Goal: Information Seeking & Learning: Learn about a topic

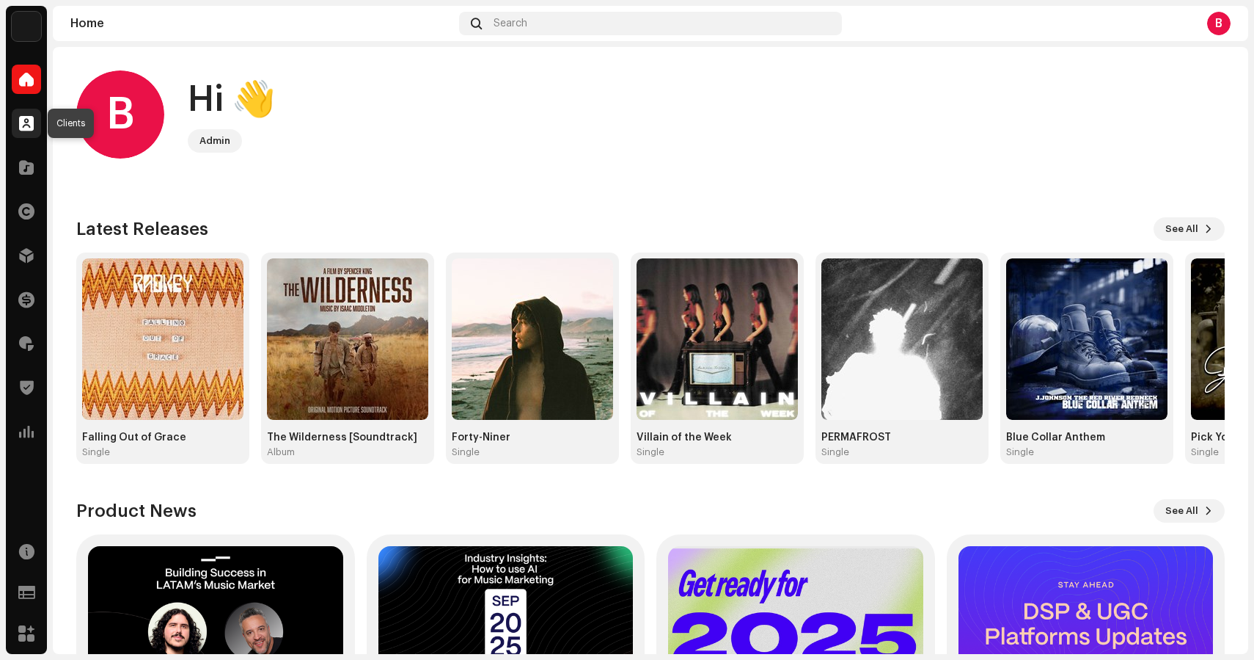
click at [29, 128] on span at bounding box center [26, 123] width 15 height 12
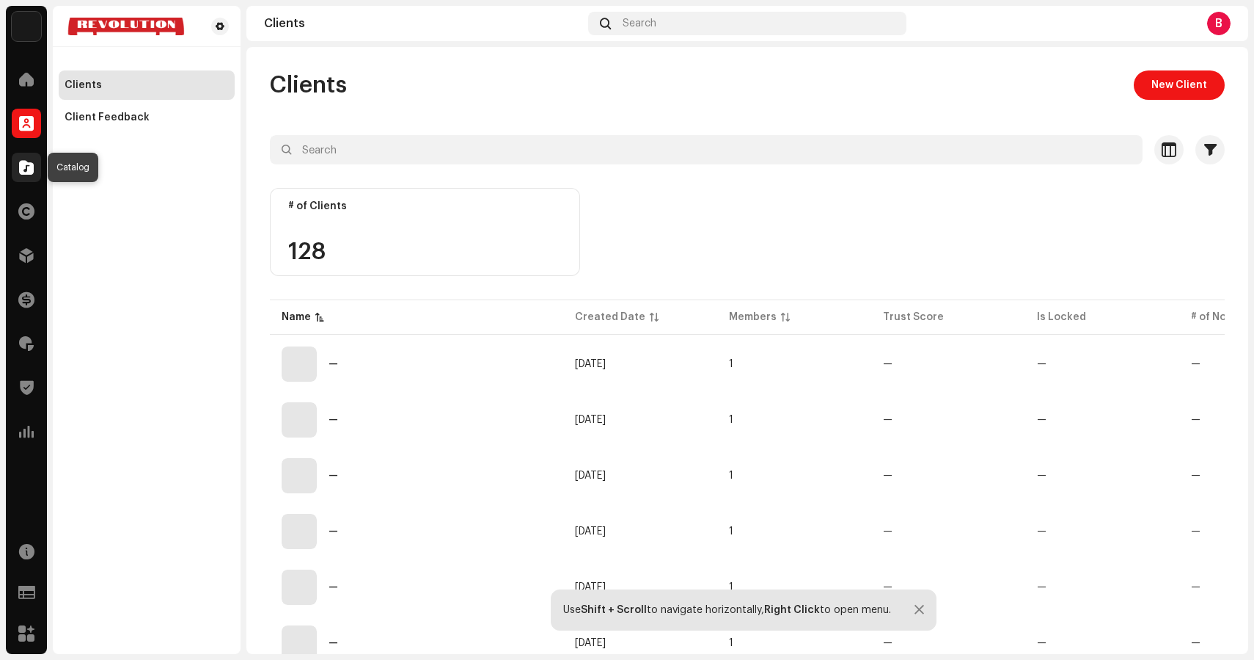
click at [29, 173] on span at bounding box center [26, 167] width 15 height 12
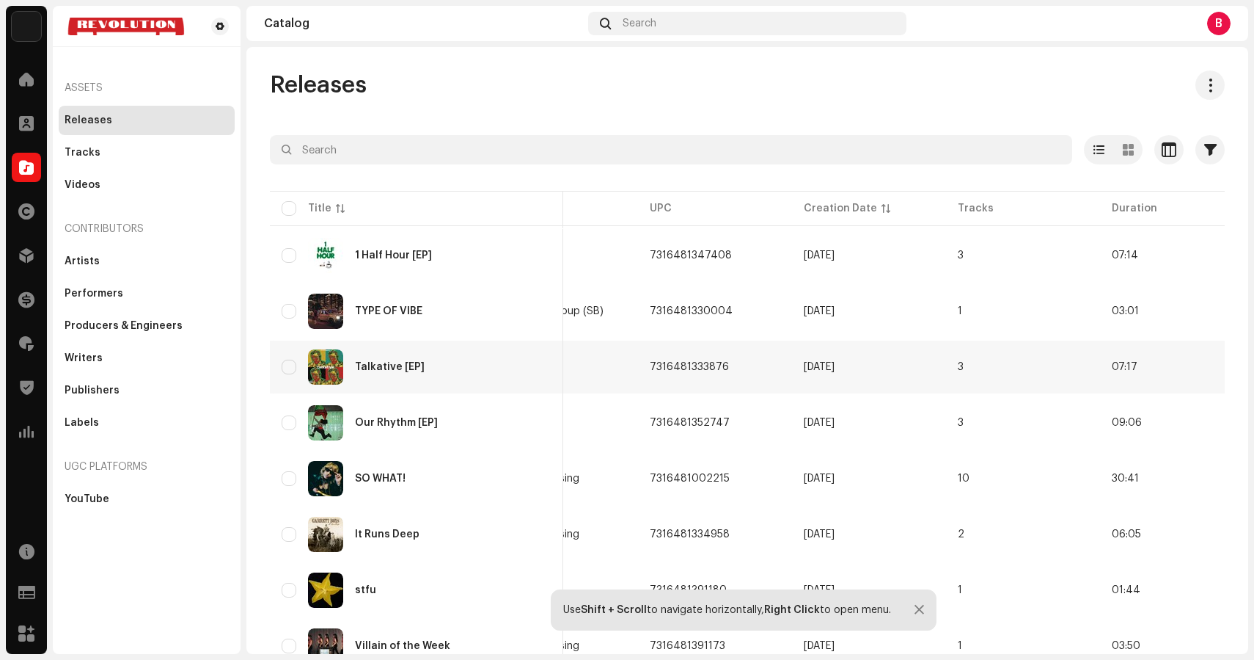
scroll to position [0, 844]
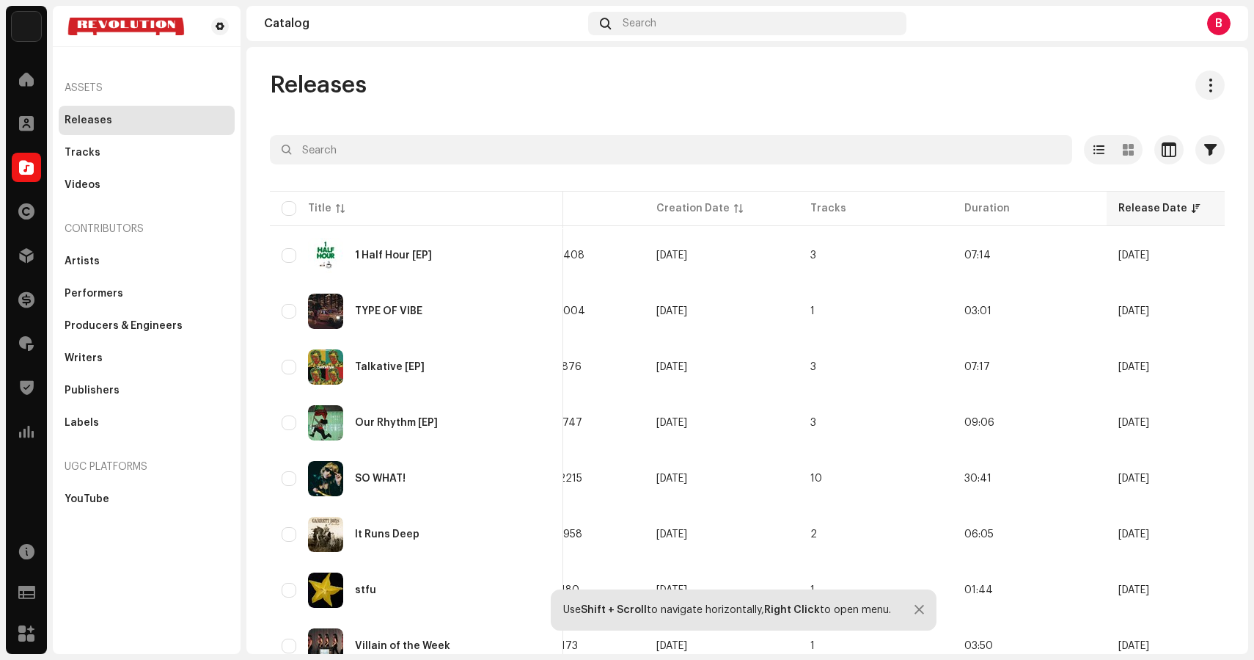
click at [1134, 208] on div "Release Date" at bounding box center [1153, 208] width 69 height 15
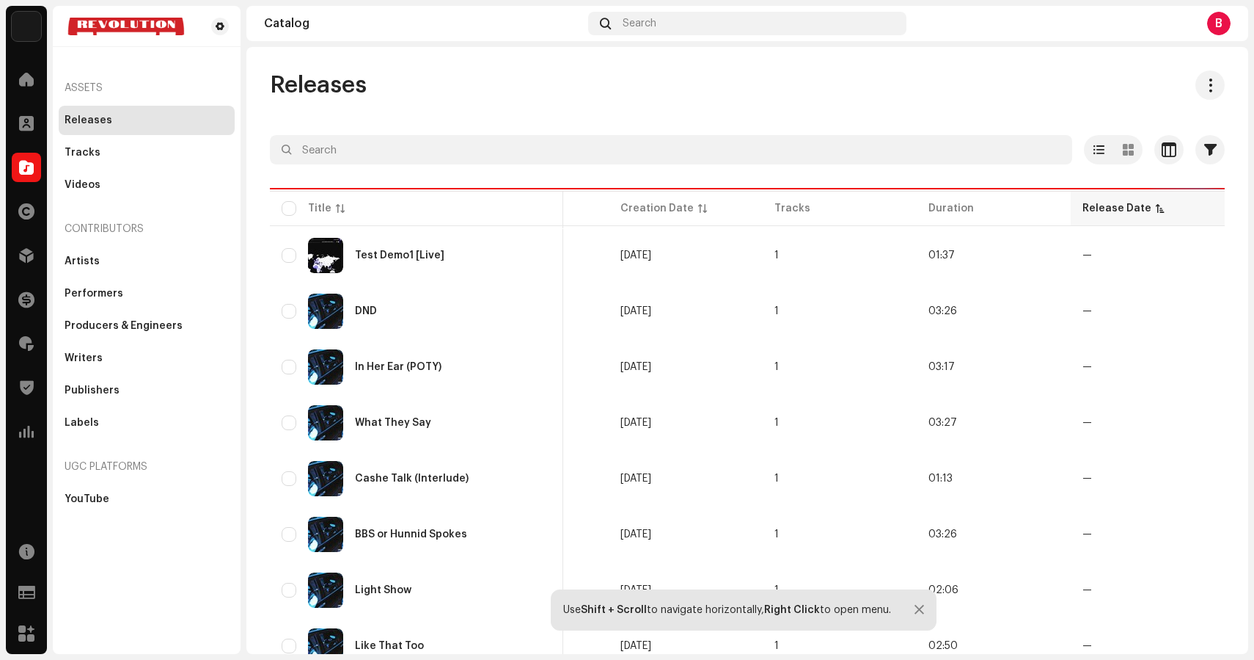
scroll to position [0, 734]
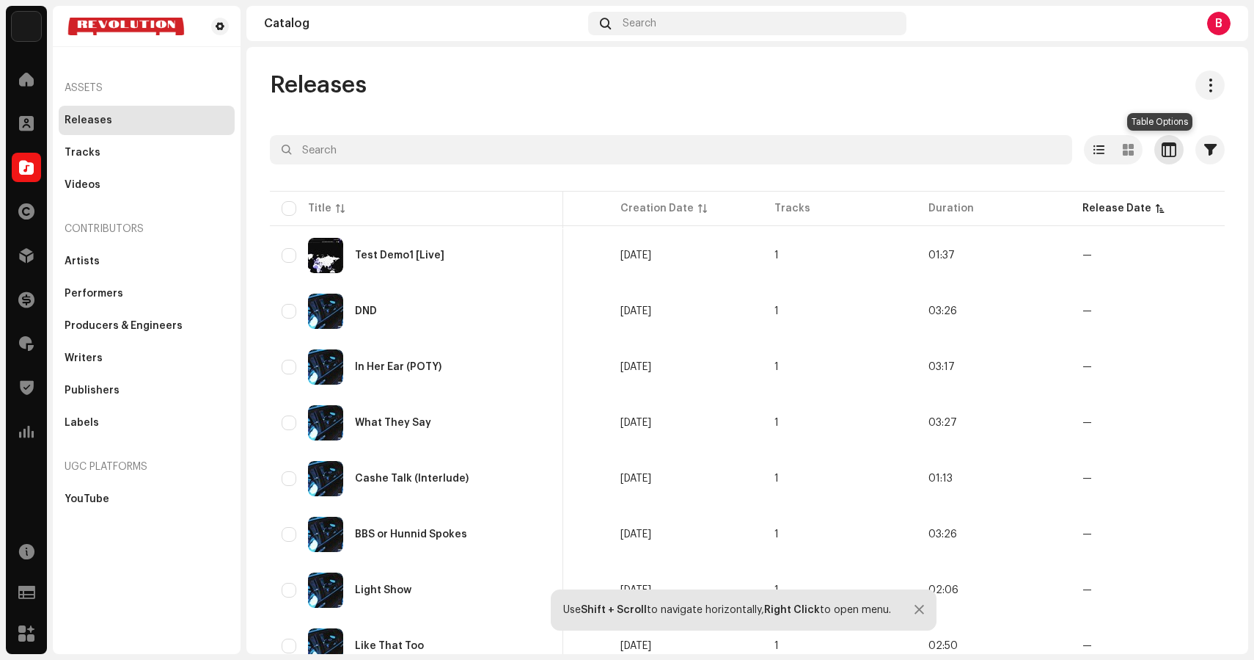
click at [1162, 147] on span "button" at bounding box center [1169, 150] width 15 height 12
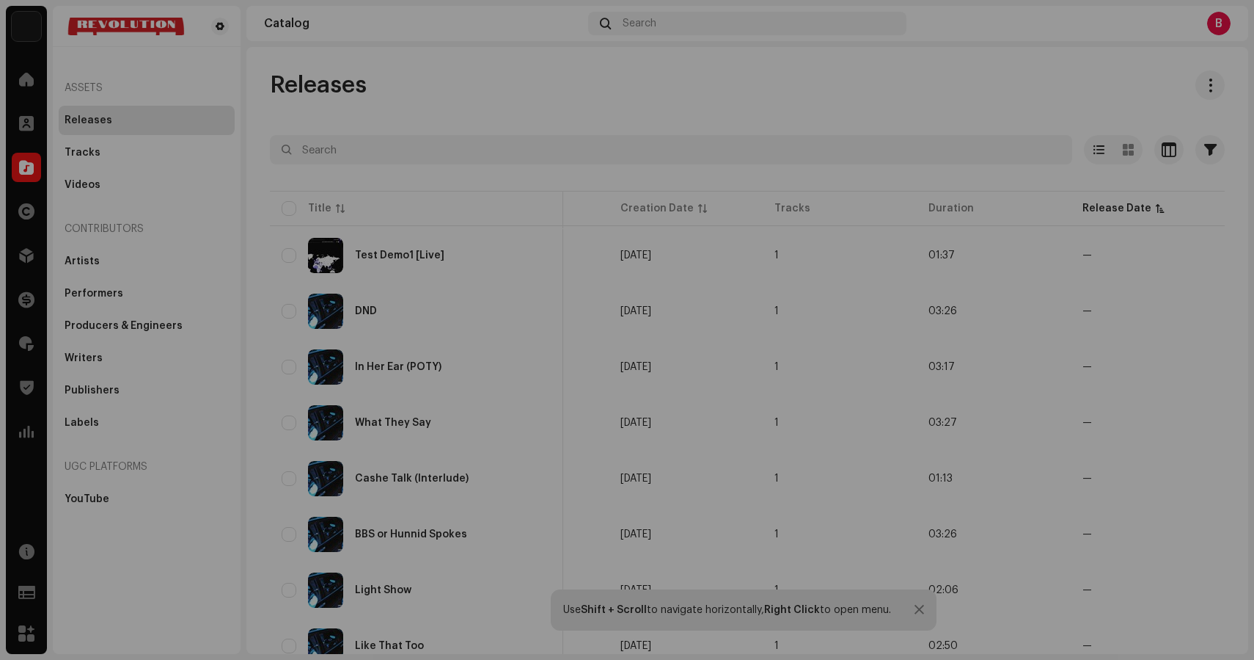
click at [1110, 94] on div "Customize your view Reset Rows Compact Comfortable Columns Release ID Artist Na…" at bounding box center [627, 330] width 1254 height 660
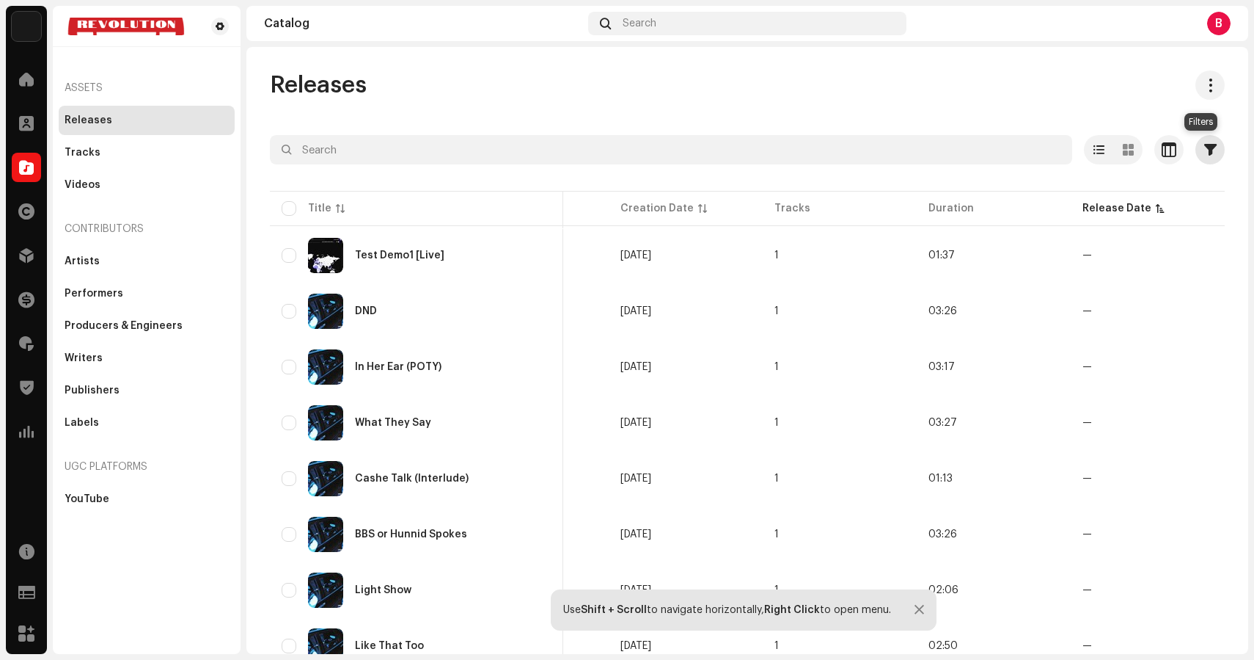
click at [1205, 159] on button "button" at bounding box center [1210, 149] width 29 height 29
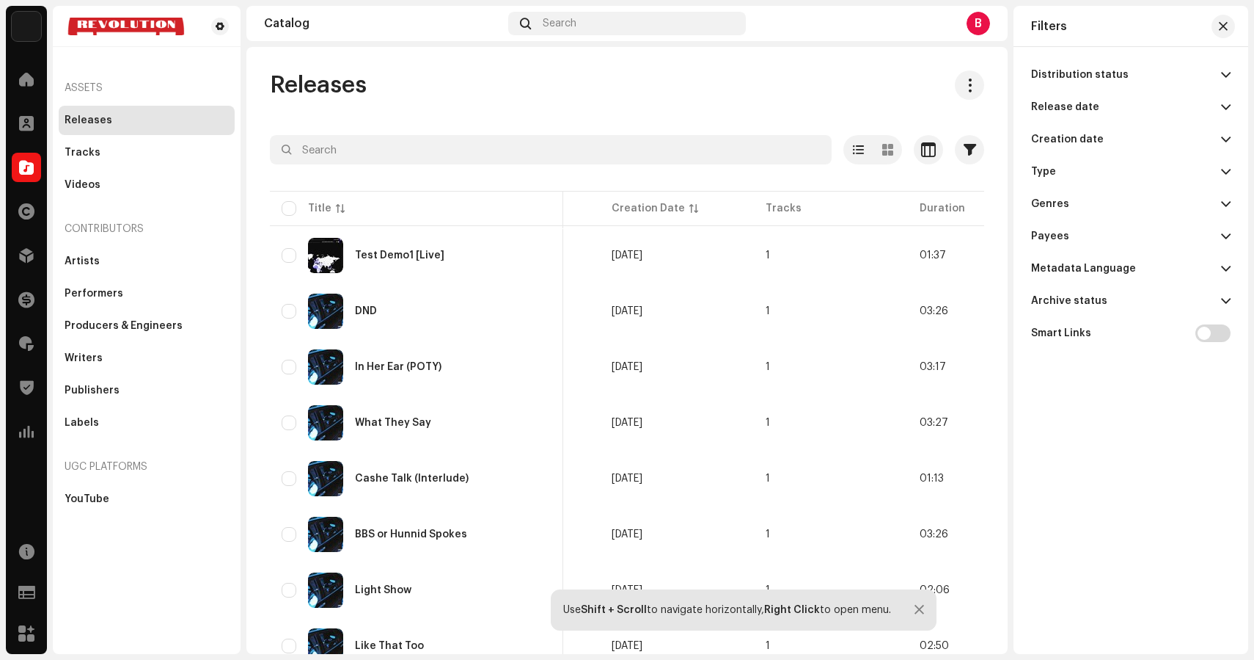
click at [1119, 93] on p-accordion-header "Release date" at bounding box center [1131, 107] width 200 height 32
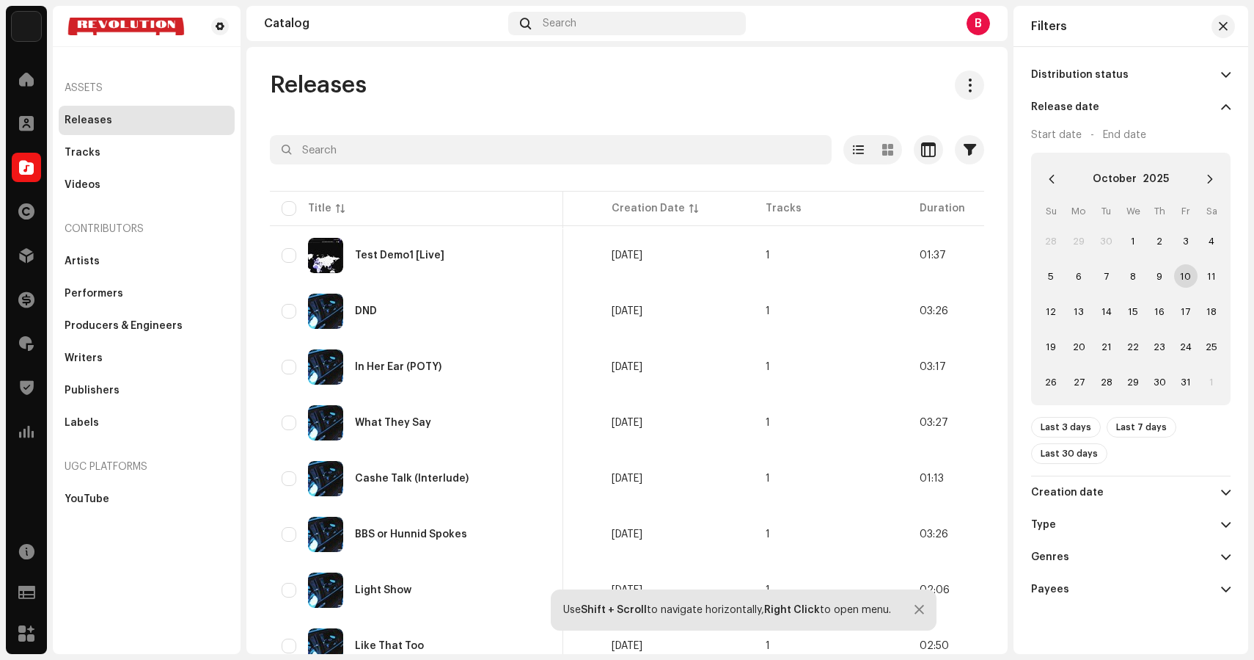
click at [1183, 274] on span "10" at bounding box center [1185, 275] width 23 height 23
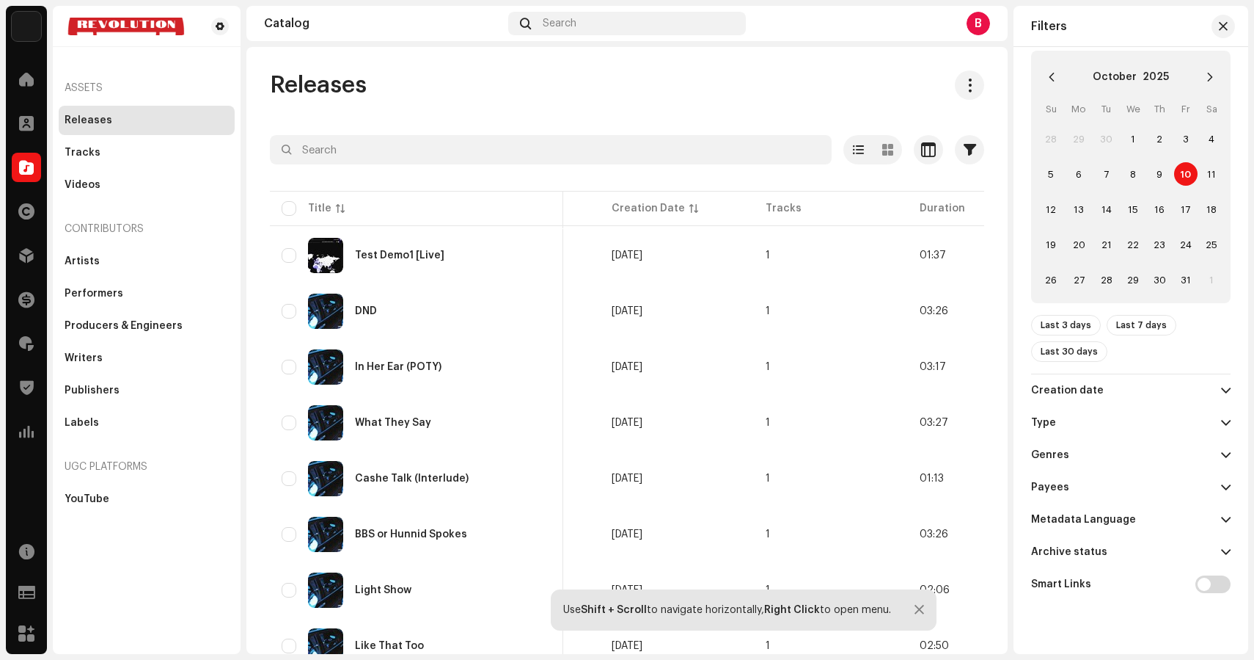
scroll to position [0, 0]
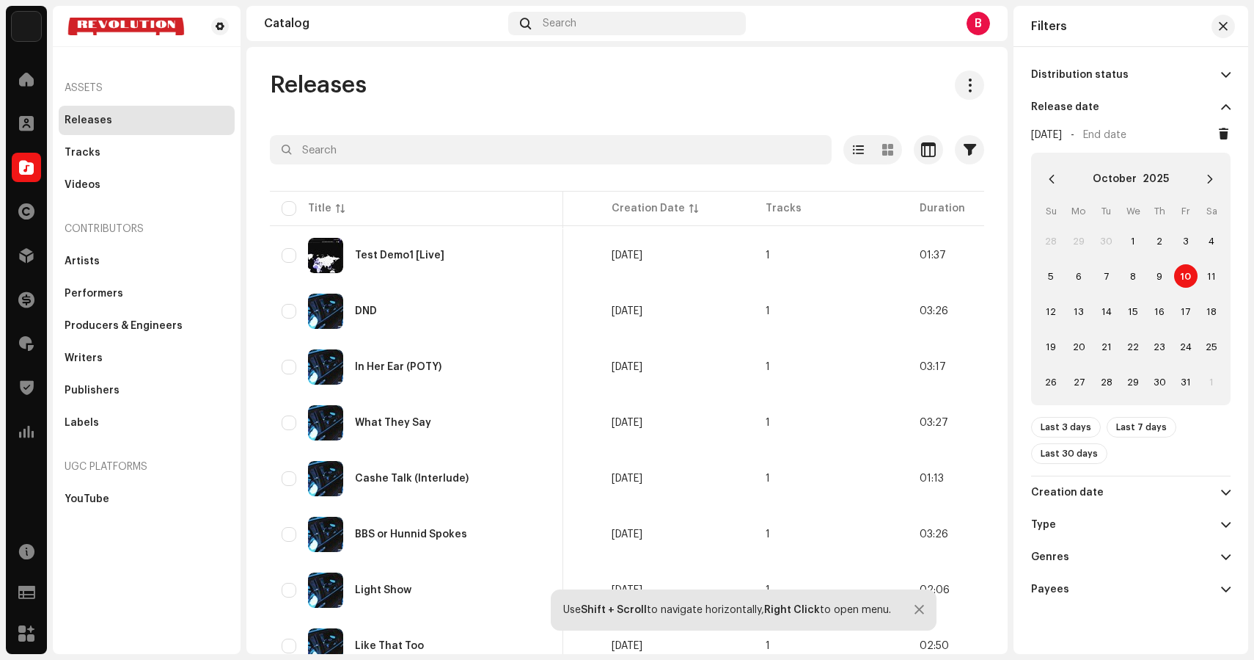
click at [1185, 274] on span "10" at bounding box center [1185, 275] width 23 height 23
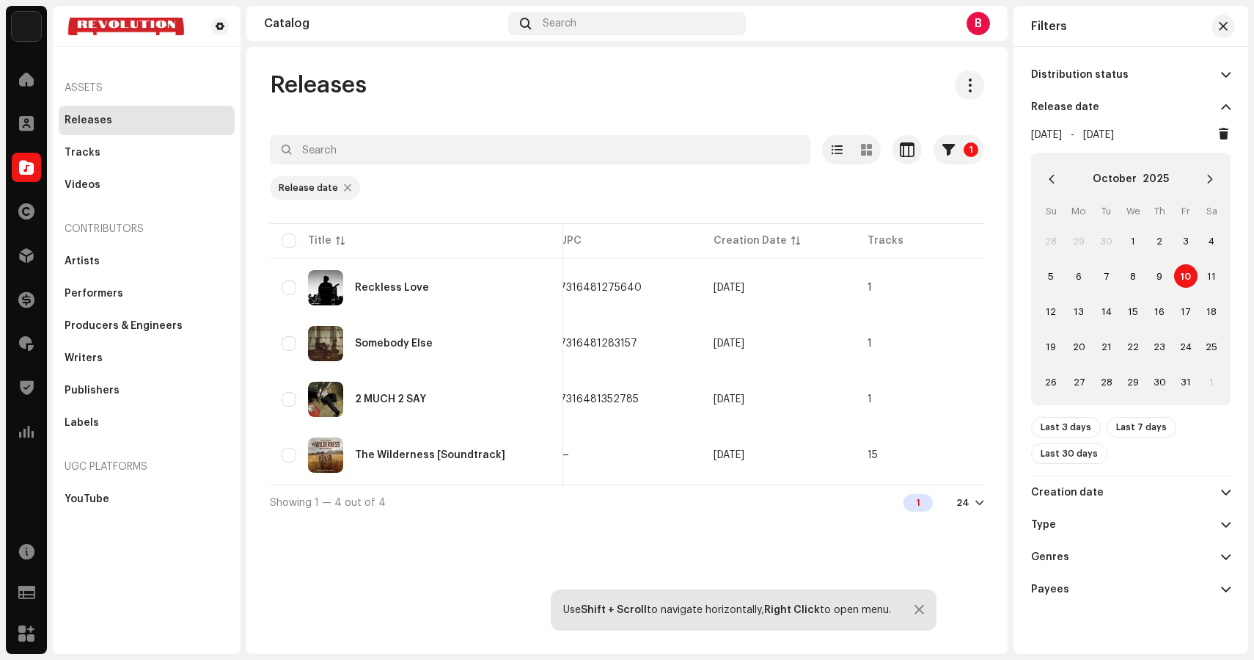
click at [697, 536] on div "Releases 1 Selected 0 Options Filters Distribution status Never Distributed Pro…" at bounding box center [626, 350] width 761 height 607
click at [1227, 21] on span "button" at bounding box center [1223, 27] width 9 height 12
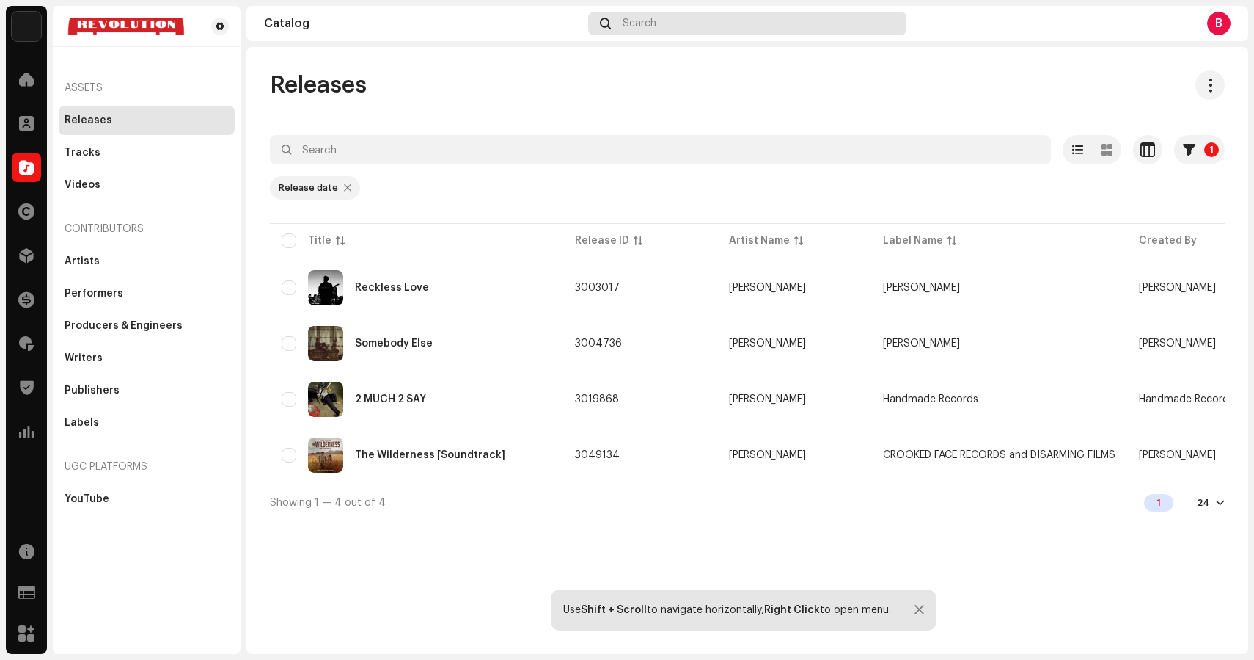
click at [664, 12] on div "Search" at bounding box center [747, 23] width 318 height 23
drag, startPoint x: 817, startPoint y: 343, endPoint x: 800, endPoint y: 346, distance: 17.1
click at [800, 346] on re-a-table-link "Caiden Wallace" at bounding box center [794, 343] width 131 height 10
click at [752, 452] on div "[PERSON_NAME]" at bounding box center [767, 455] width 77 height 10
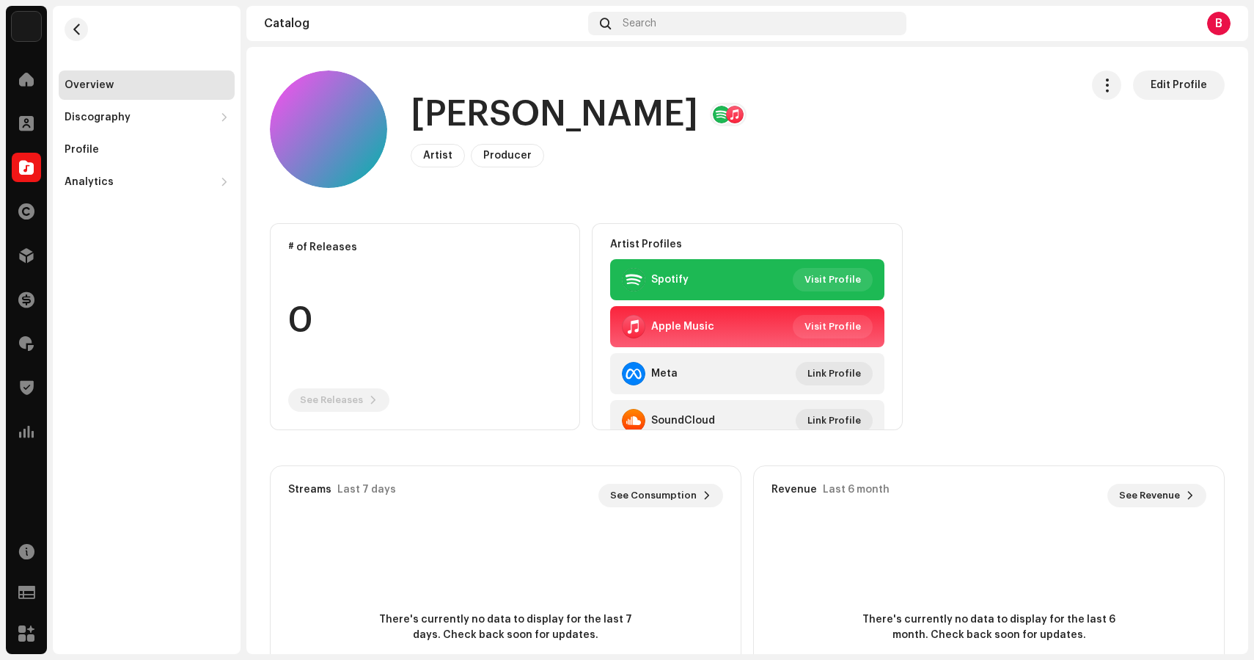
drag, startPoint x: 672, startPoint y: 107, endPoint x: 327, endPoint y: 97, distance: 344.9
click at [327, 97] on div "[PERSON_NAME] Artist Producer Edit Profile" at bounding box center [669, 128] width 799 height 117
click at [705, 277] on div "Spotify Visit Profile" at bounding box center [747, 279] width 250 height 23
click at [823, 281] on span "Visit Profile" at bounding box center [833, 279] width 56 height 29
